Goal: Information Seeking & Learning: Understand process/instructions

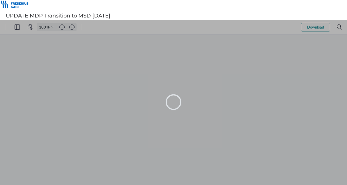
type input "65"
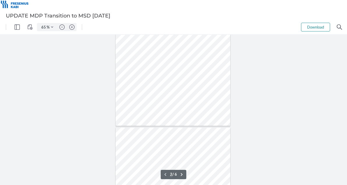
scroll to position [87, 0]
type input "1"
click at [70, 27] on img "Zoom in" at bounding box center [71, 26] width 5 height 5
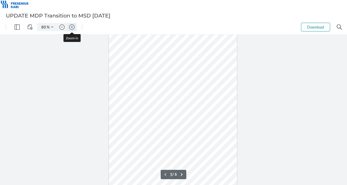
click at [70, 27] on img "Zoom in" at bounding box center [71, 26] width 5 height 5
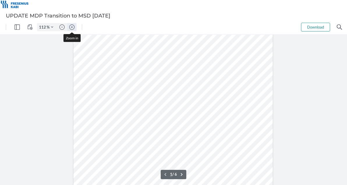
click at [70, 27] on img "Zoom in" at bounding box center [71, 26] width 5 height 5
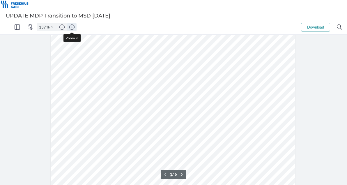
click at [70, 27] on img "Zoom in" at bounding box center [71, 26] width 5 height 5
type input "162"
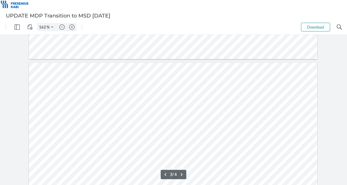
scroll to position [757, 0]
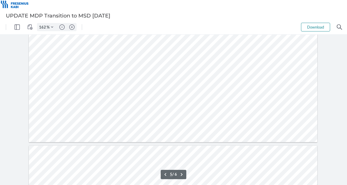
type input "6"
